Goal: Information Seeking & Learning: Learn about a topic

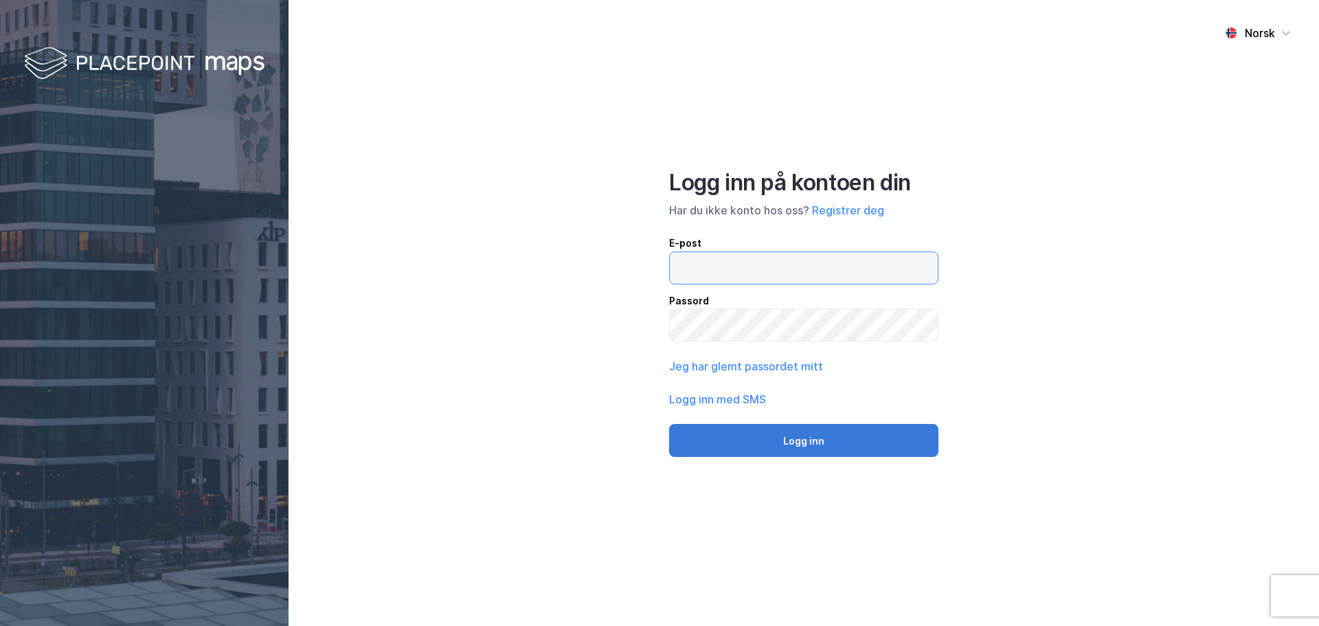
type input "[EMAIL_ADDRESS][DOMAIN_NAME]"
click at [753, 437] on button "Logg inn" at bounding box center [803, 440] width 269 height 33
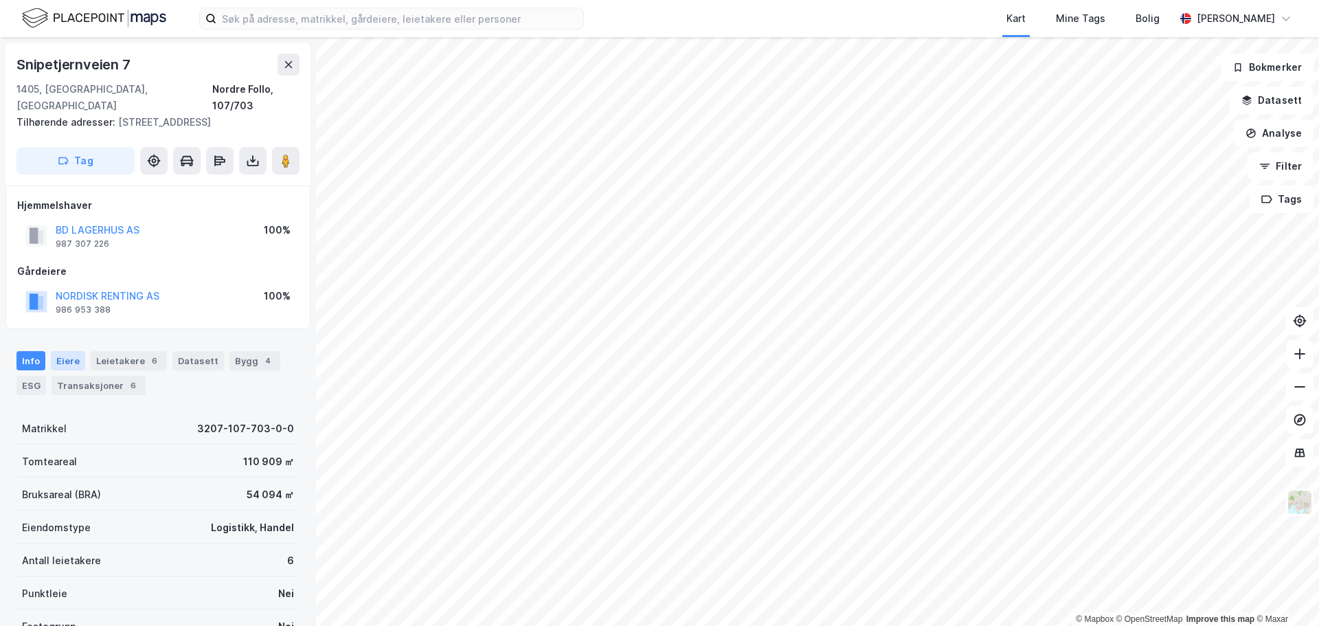
click at [67, 351] on div "Eiere" at bounding box center [68, 360] width 34 height 19
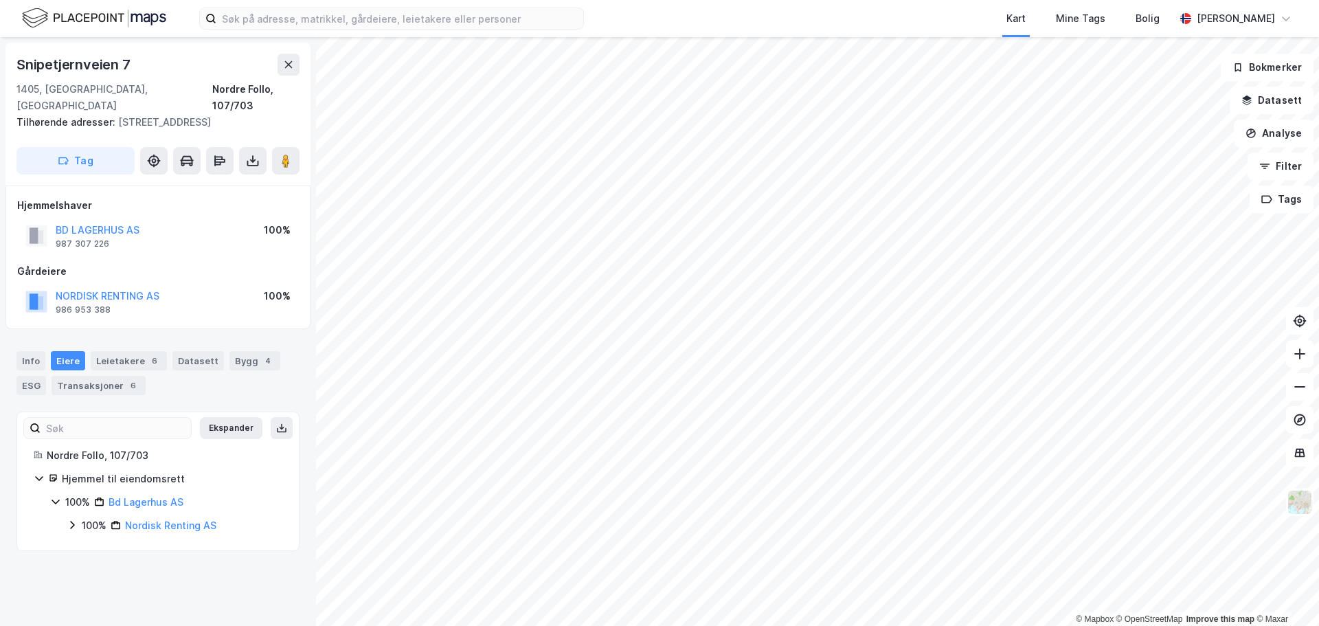
click at [71, 519] on icon at bounding box center [72, 524] width 11 height 11
click at [54, 500] on icon at bounding box center [56, 502] width 8 height 5
click at [58, 496] on icon at bounding box center [55, 501] width 11 height 11
click at [171, 496] on link "Bd Lagerhus AS" at bounding box center [146, 502] width 75 height 12
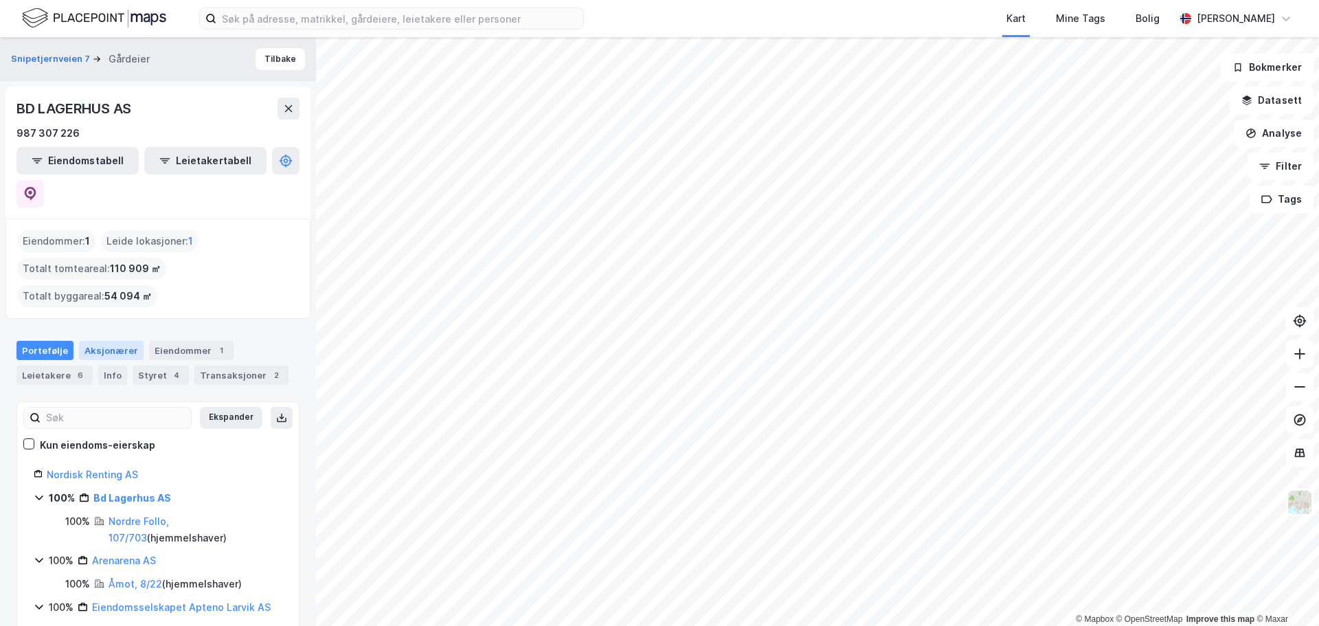
click at [106, 341] on div "Aksjonærer" at bounding box center [111, 350] width 65 height 19
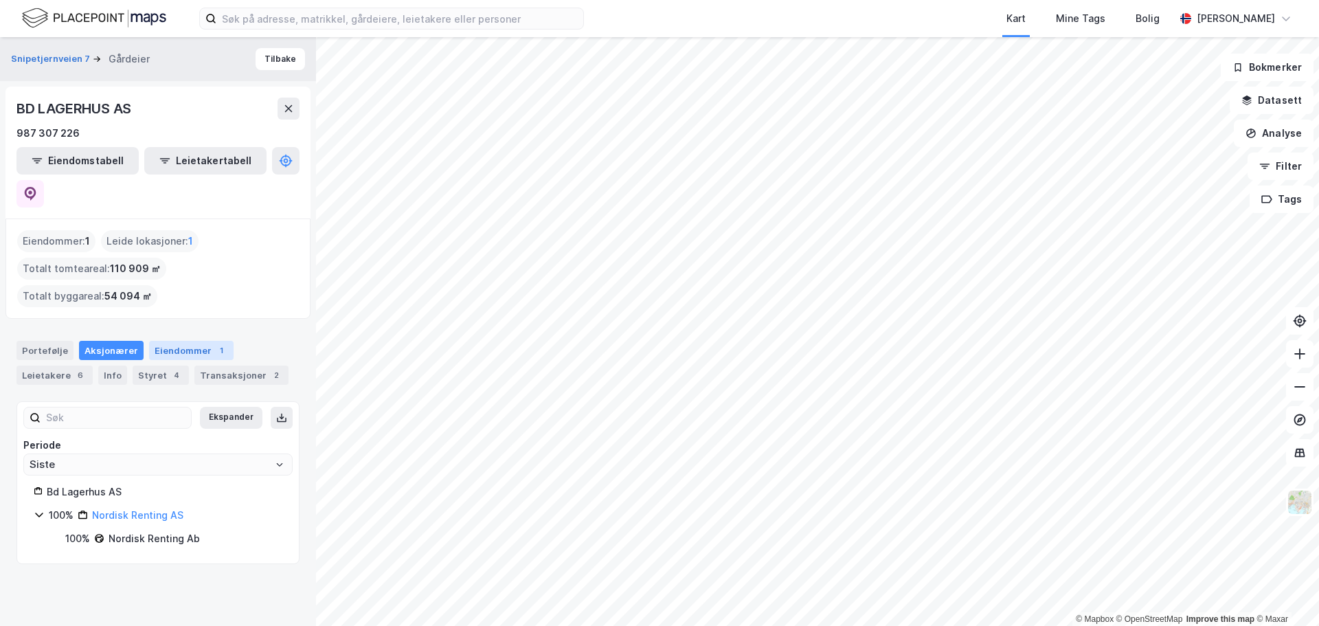
click at [195, 341] on div "Eiendommer 1" at bounding box center [191, 350] width 84 height 19
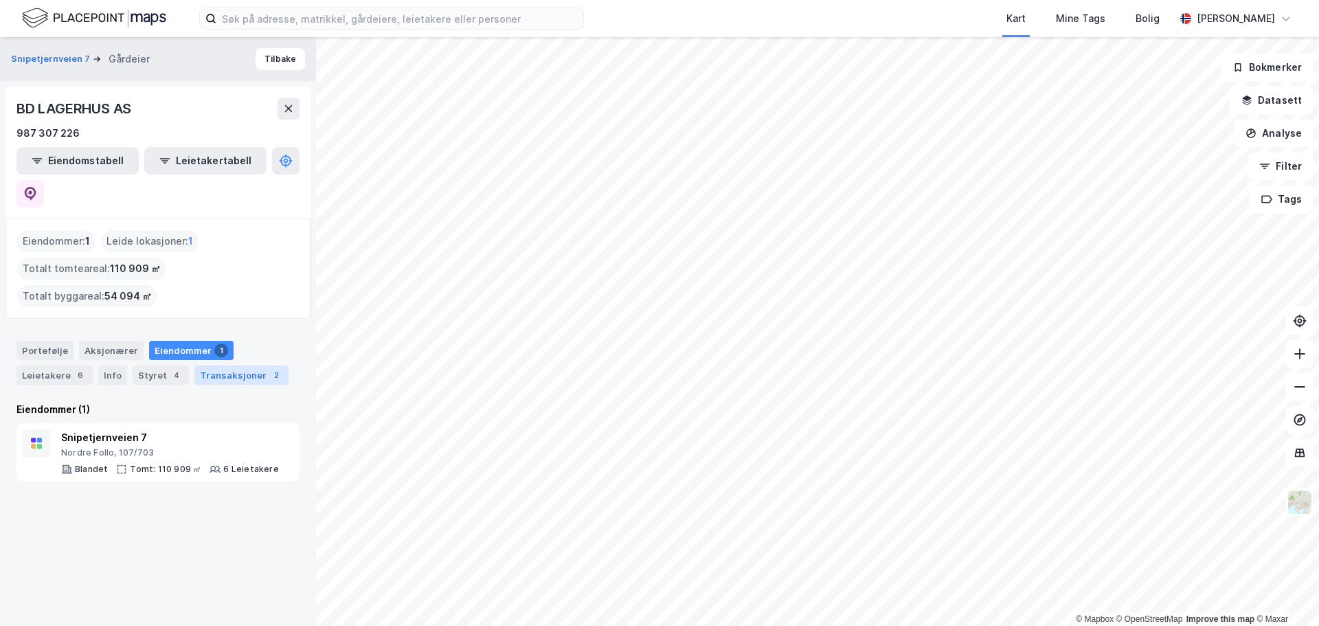
click at [215, 365] on div "Transaksjoner 2" at bounding box center [241, 374] width 94 height 19
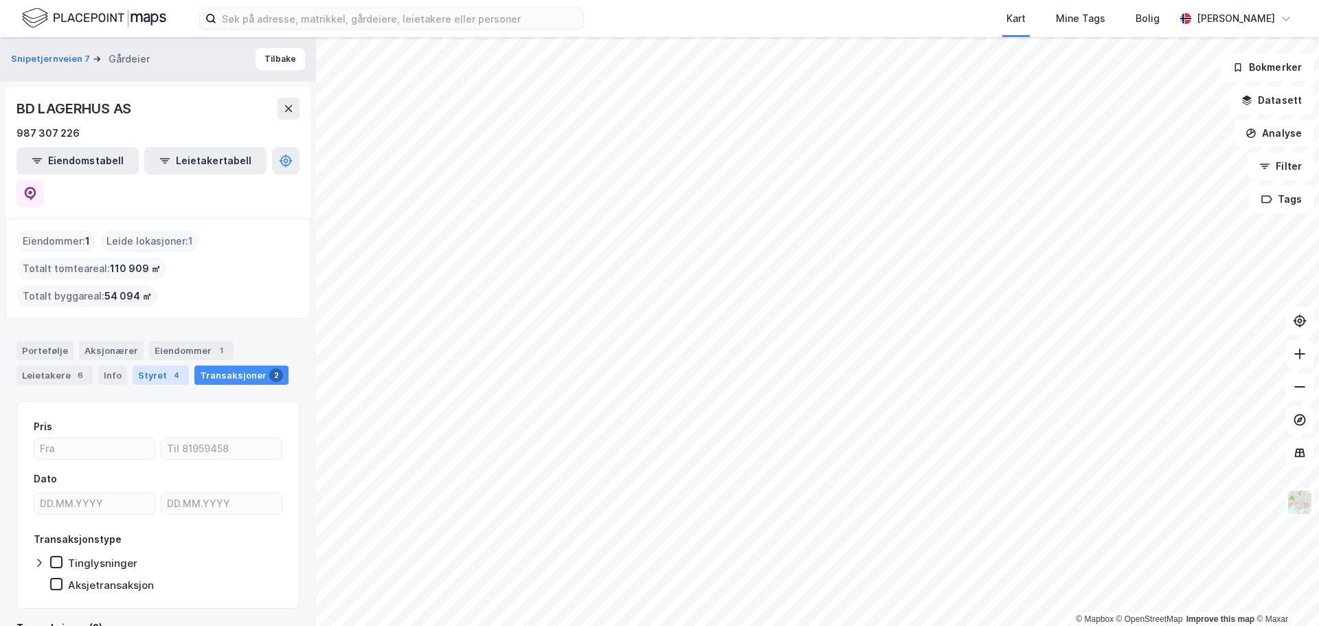
click at [156, 365] on div "Styret 4" at bounding box center [161, 374] width 56 height 19
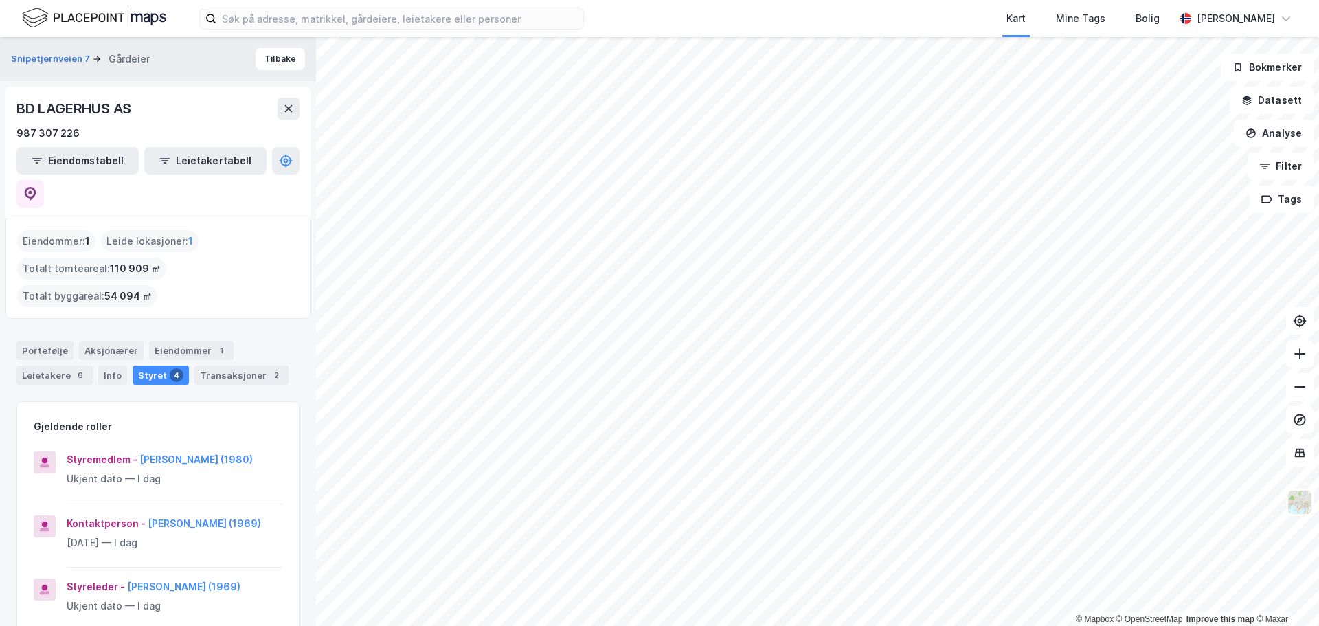
scroll to position [137, 0]
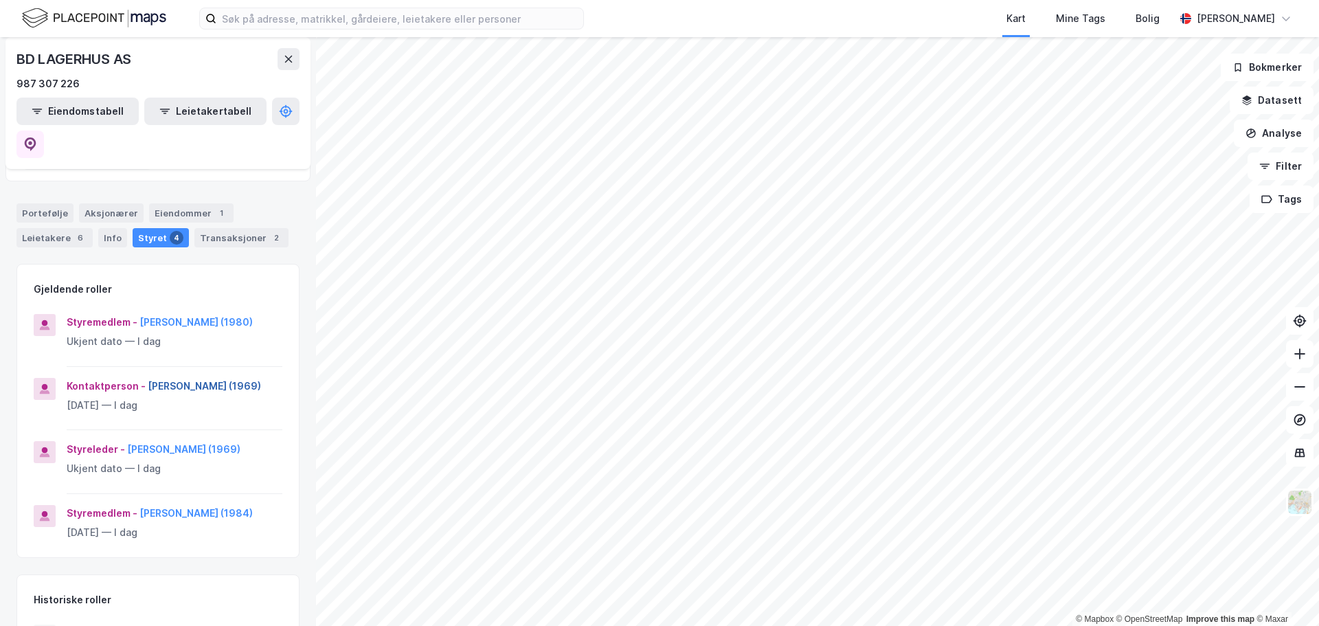
click at [0, 0] on button "[PERSON_NAME] (1969)" at bounding box center [0, 0] width 0 height 0
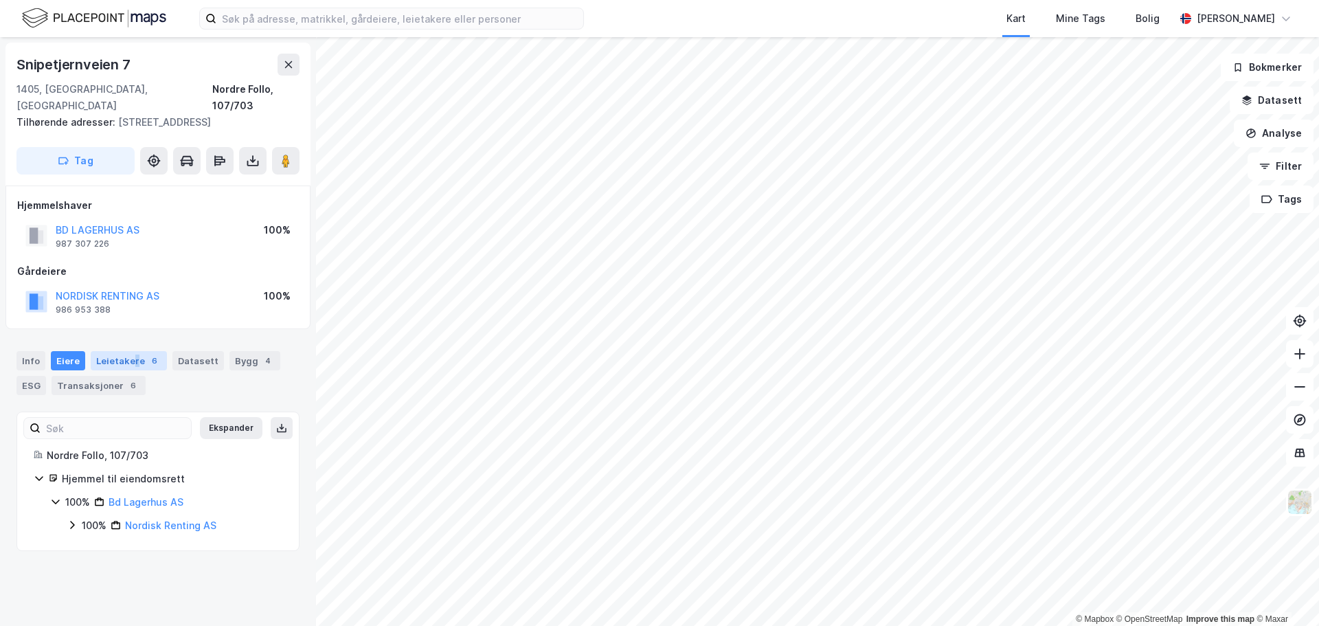
click at [131, 351] on div "Leietakere 6" at bounding box center [129, 360] width 76 height 19
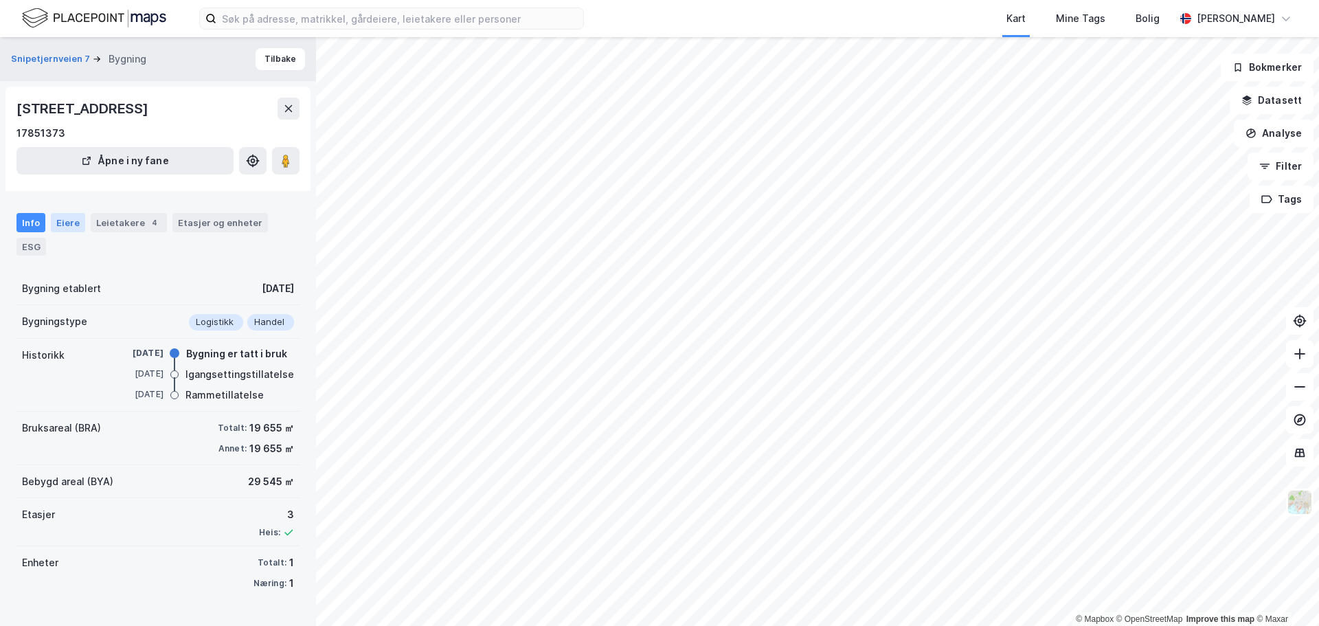
click at [55, 224] on div "Eiere" at bounding box center [68, 222] width 34 height 19
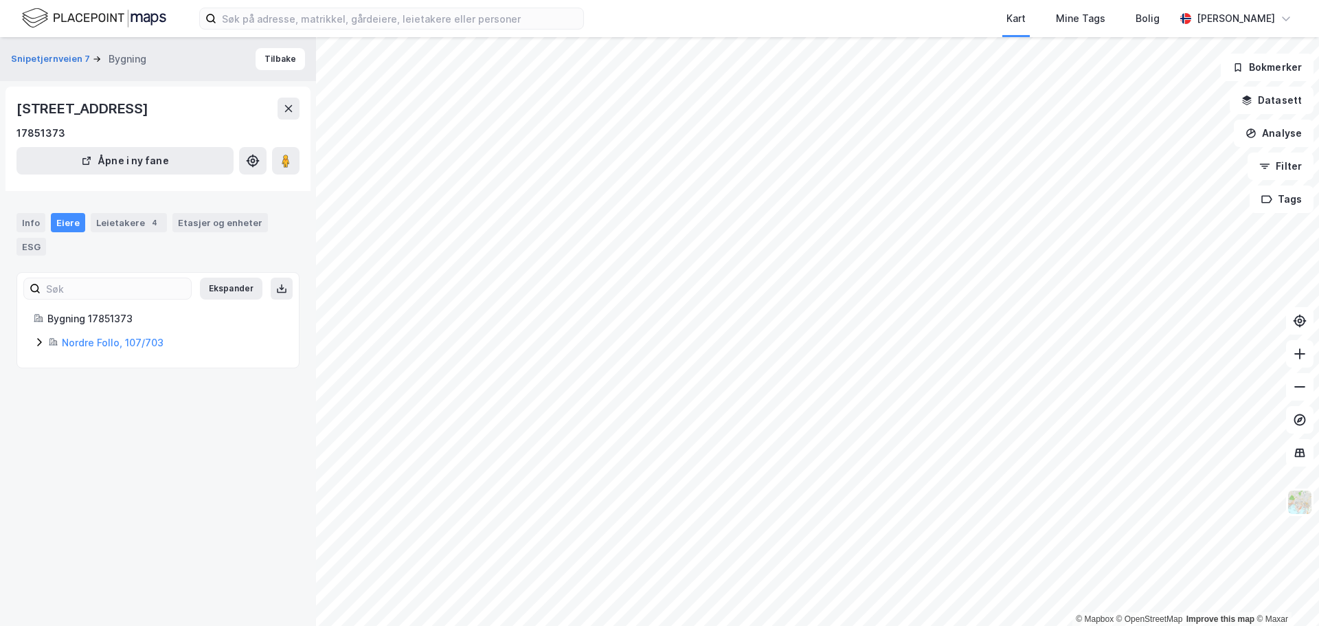
click at [39, 342] on icon at bounding box center [39, 342] width 11 height 11
click at [74, 388] on icon at bounding box center [72, 388] width 11 height 11
click at [163, 394] on link "Bd Lagerhus AS" at bounding box center [162, 389] width 75 height 12
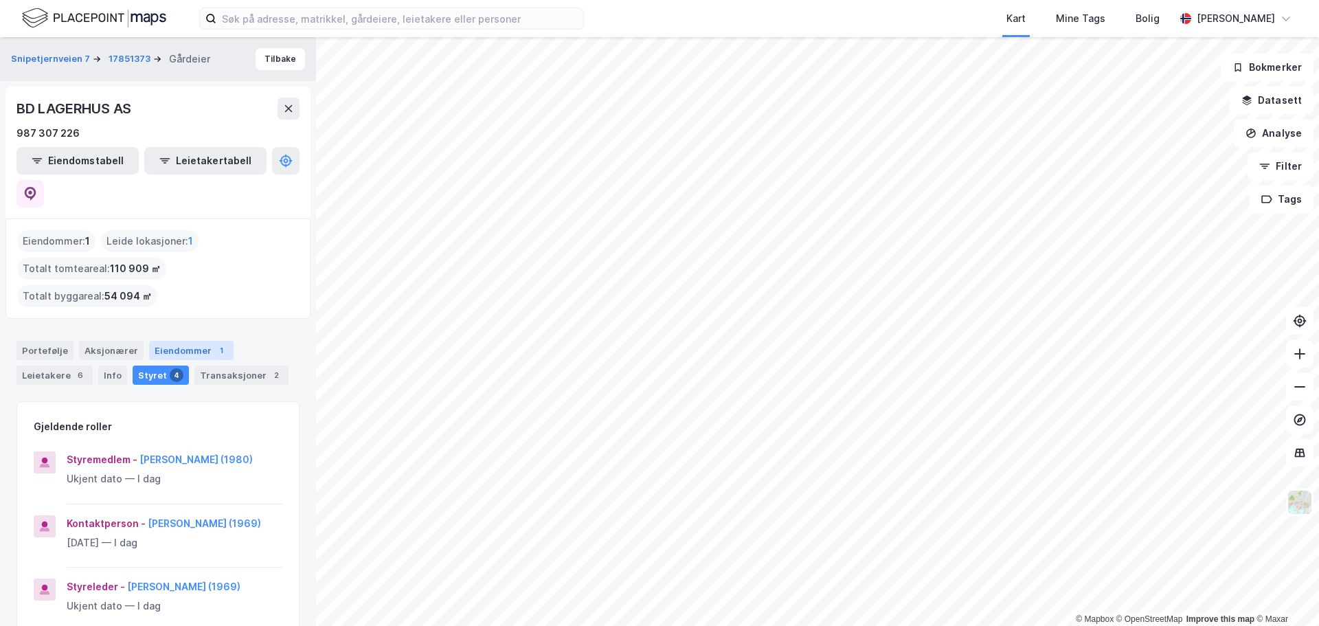
click at [185, 341] on div "Eiendommer 1" at bounding box center [191, 350] width 84 height 19
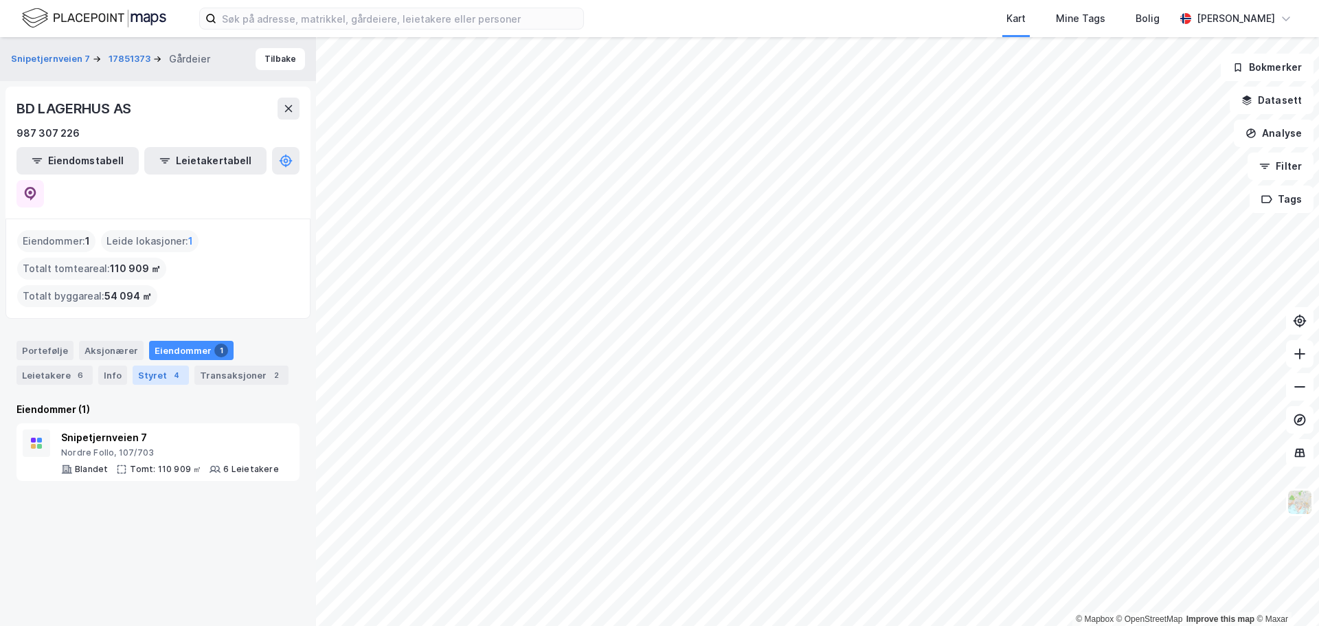
click at [157, 365] on div "Styret 4" at bounding box center [161, 374] width 56 height 19
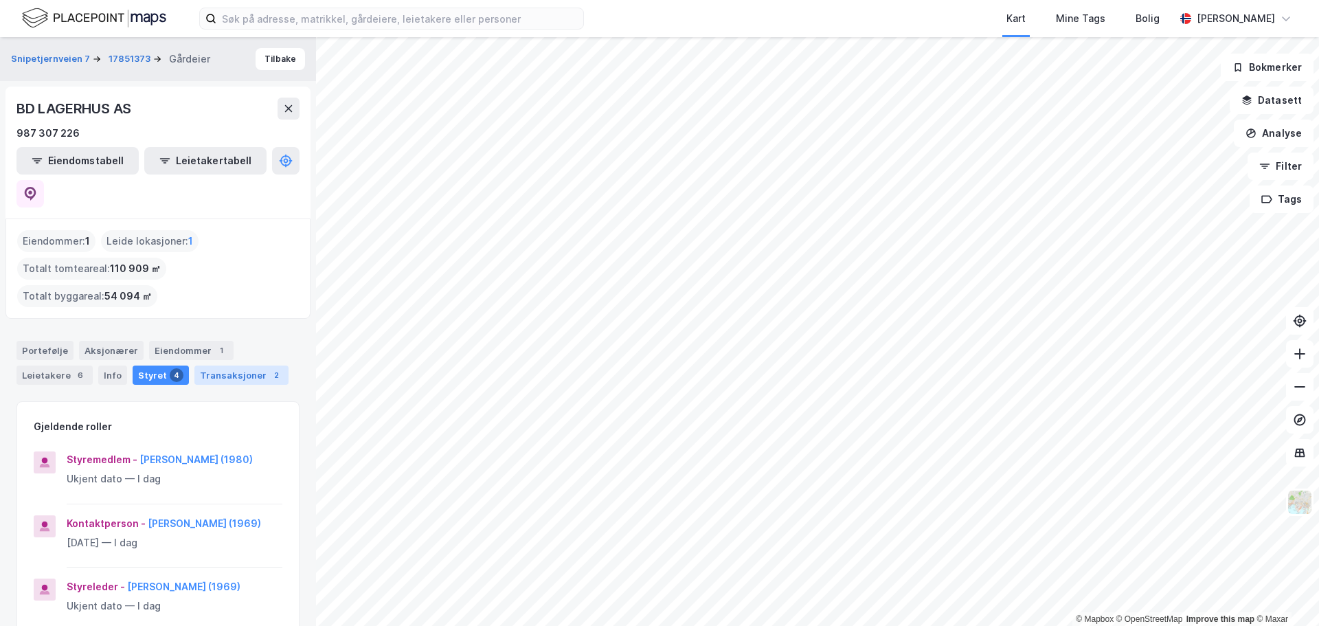
click at [225, 365] on div "Transaksjoner 2" at bounding box center [241, 374] width 94 height 19
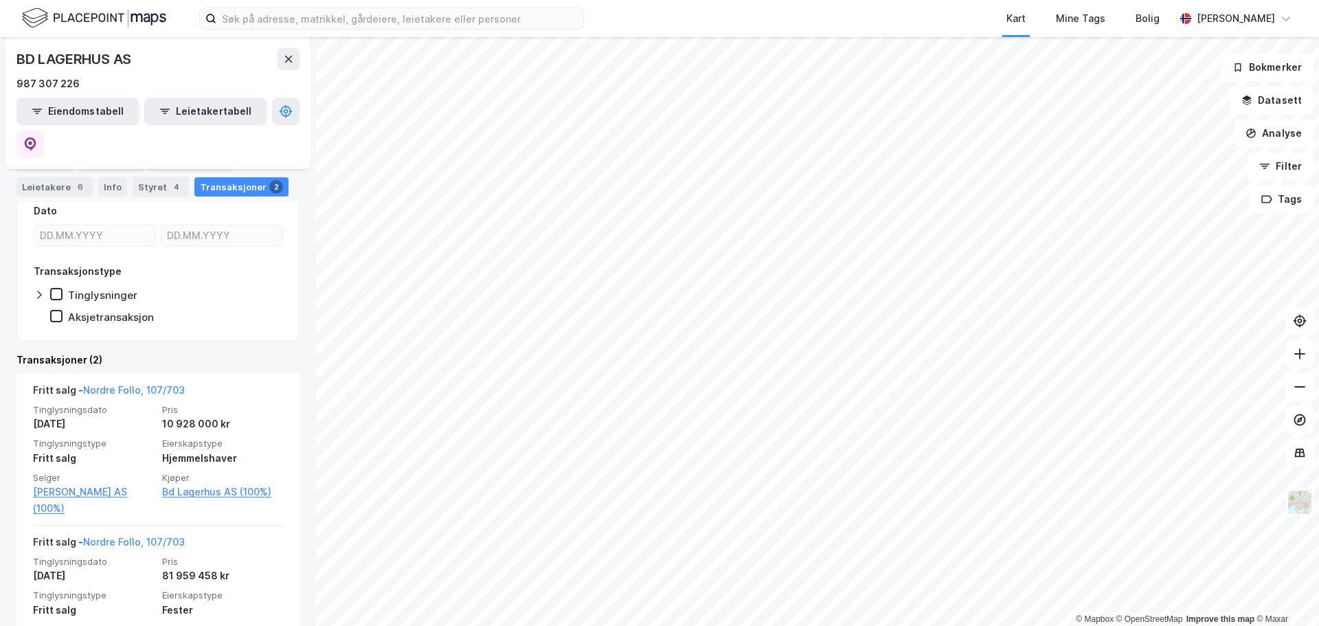
scroll to position [286, 0]
